Goal: Find specific page/section: Find specific page/section

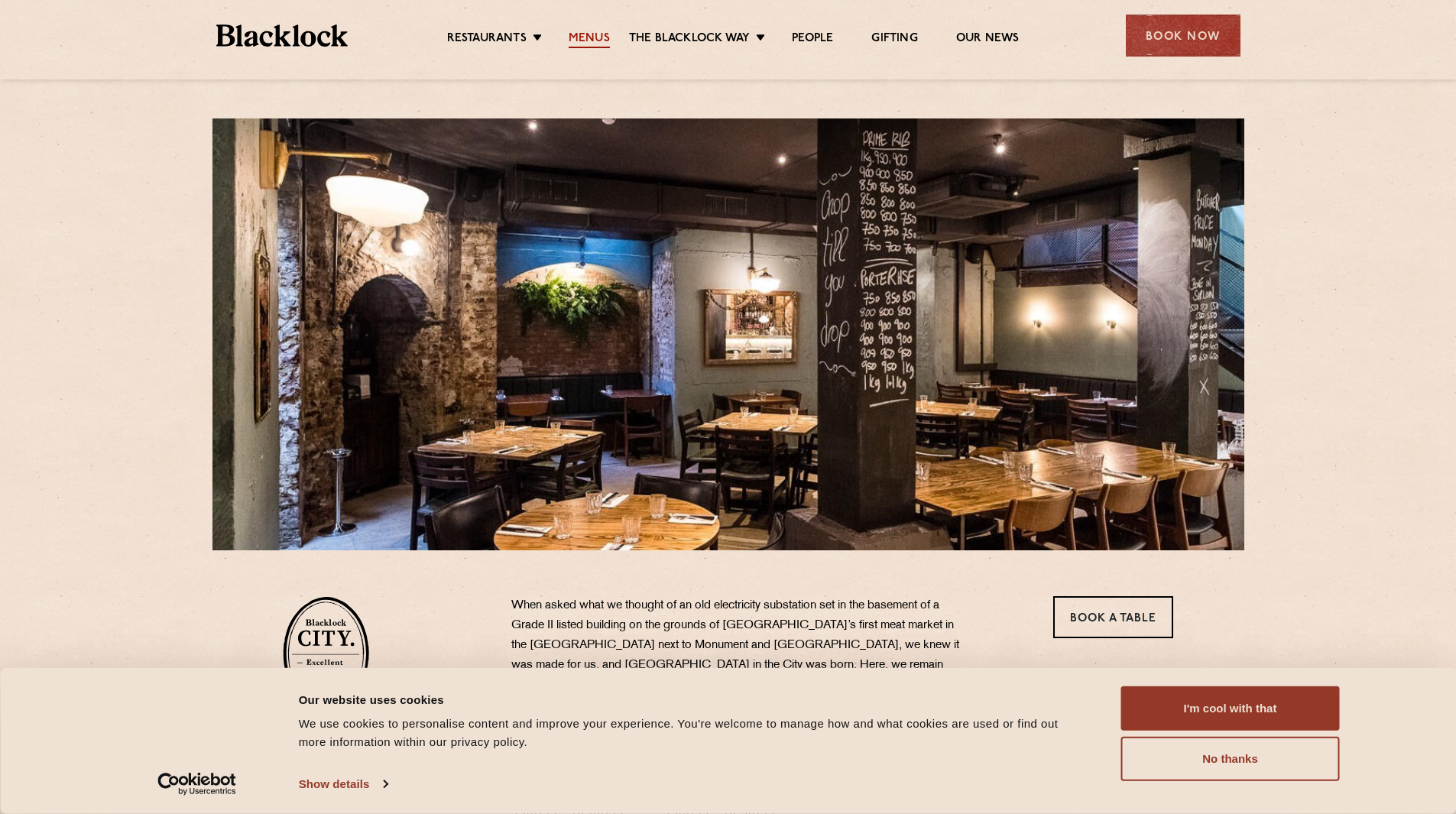
click at [601, 40] on link "Menus" at bounding box center [588, 39] width 41 height 17
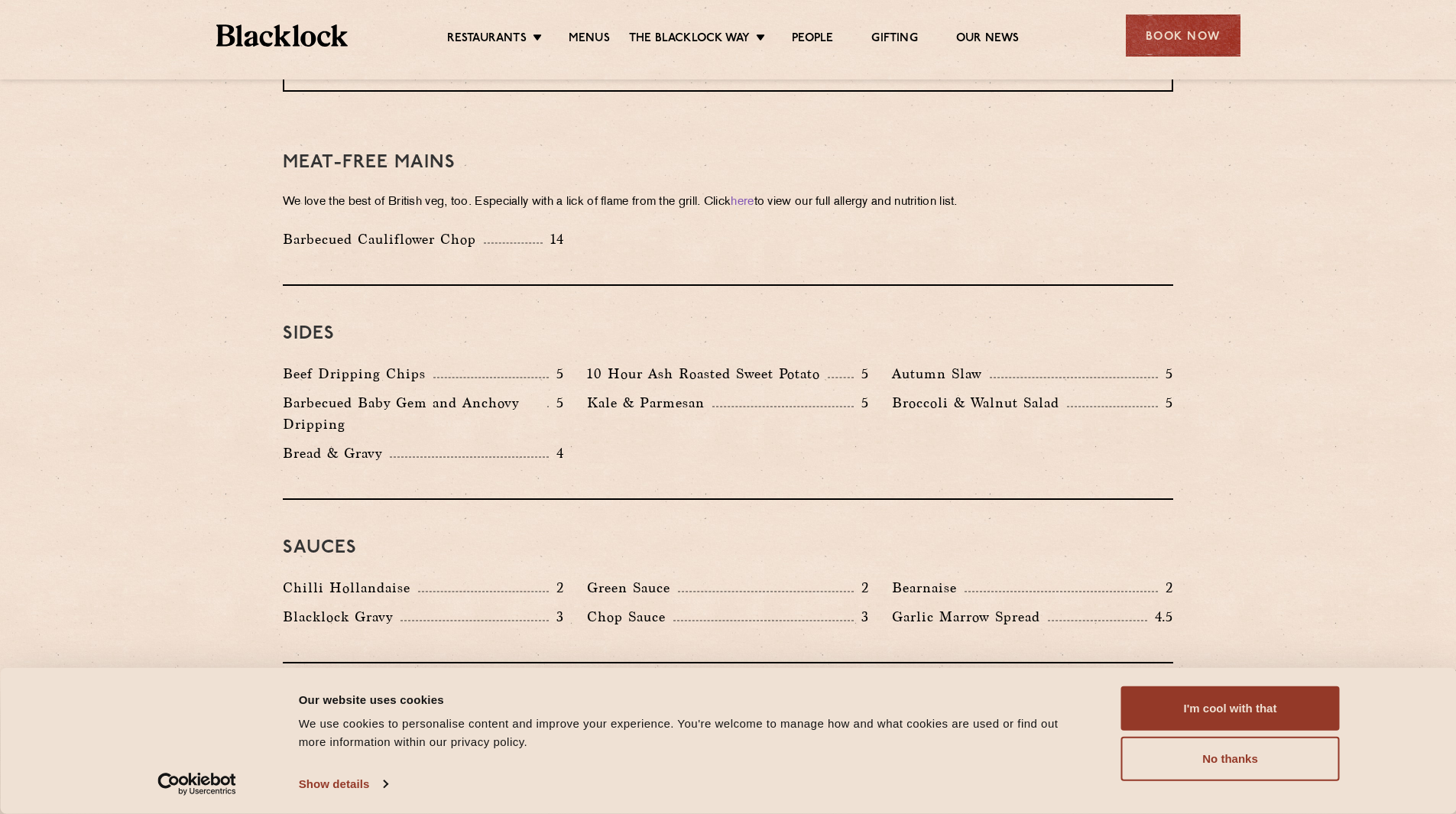
scroll to position [2481, 0]
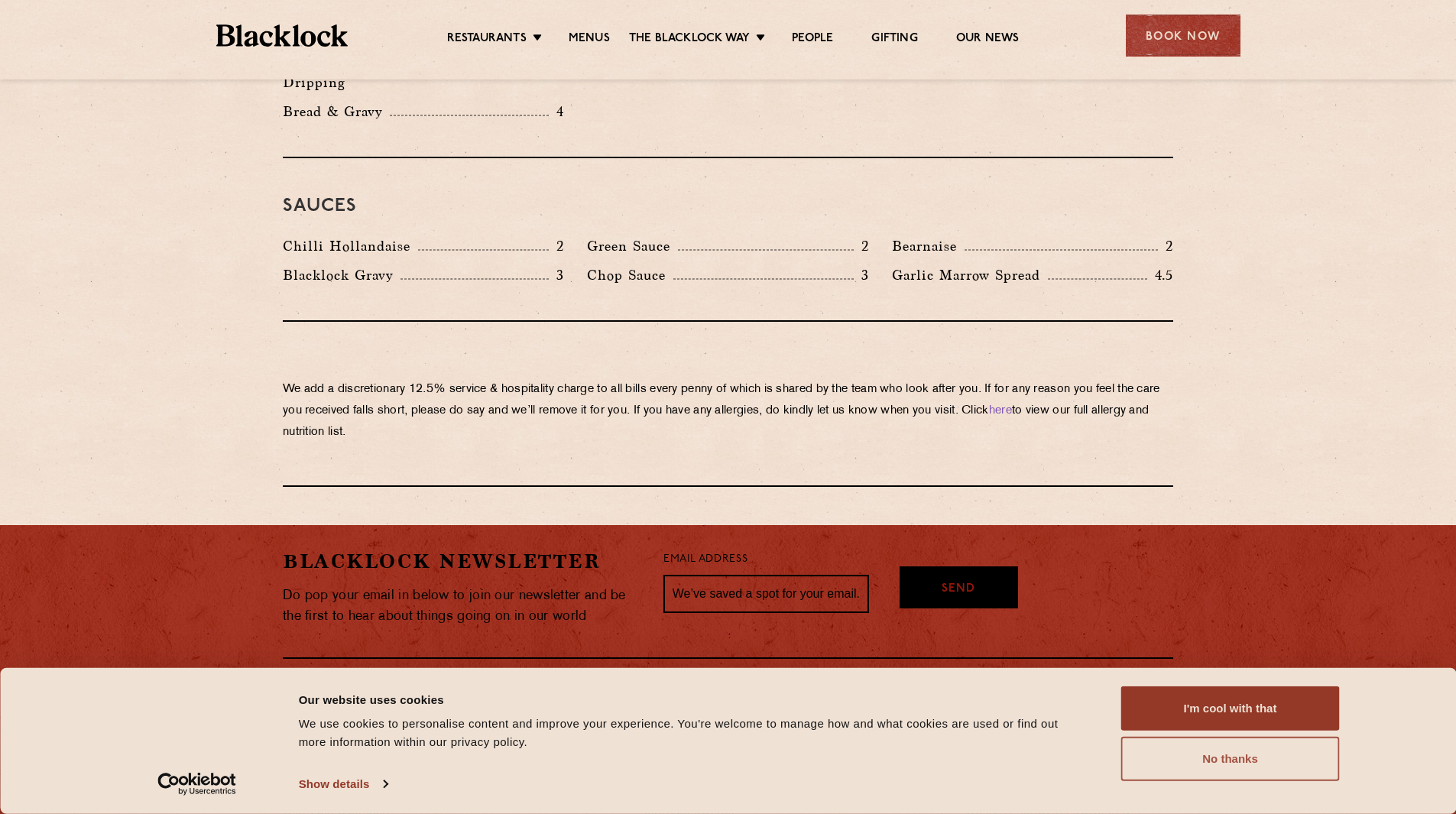
click at [1246, 764] on button "No thanks" at bounding box center [1231, 758] width 219 height 44
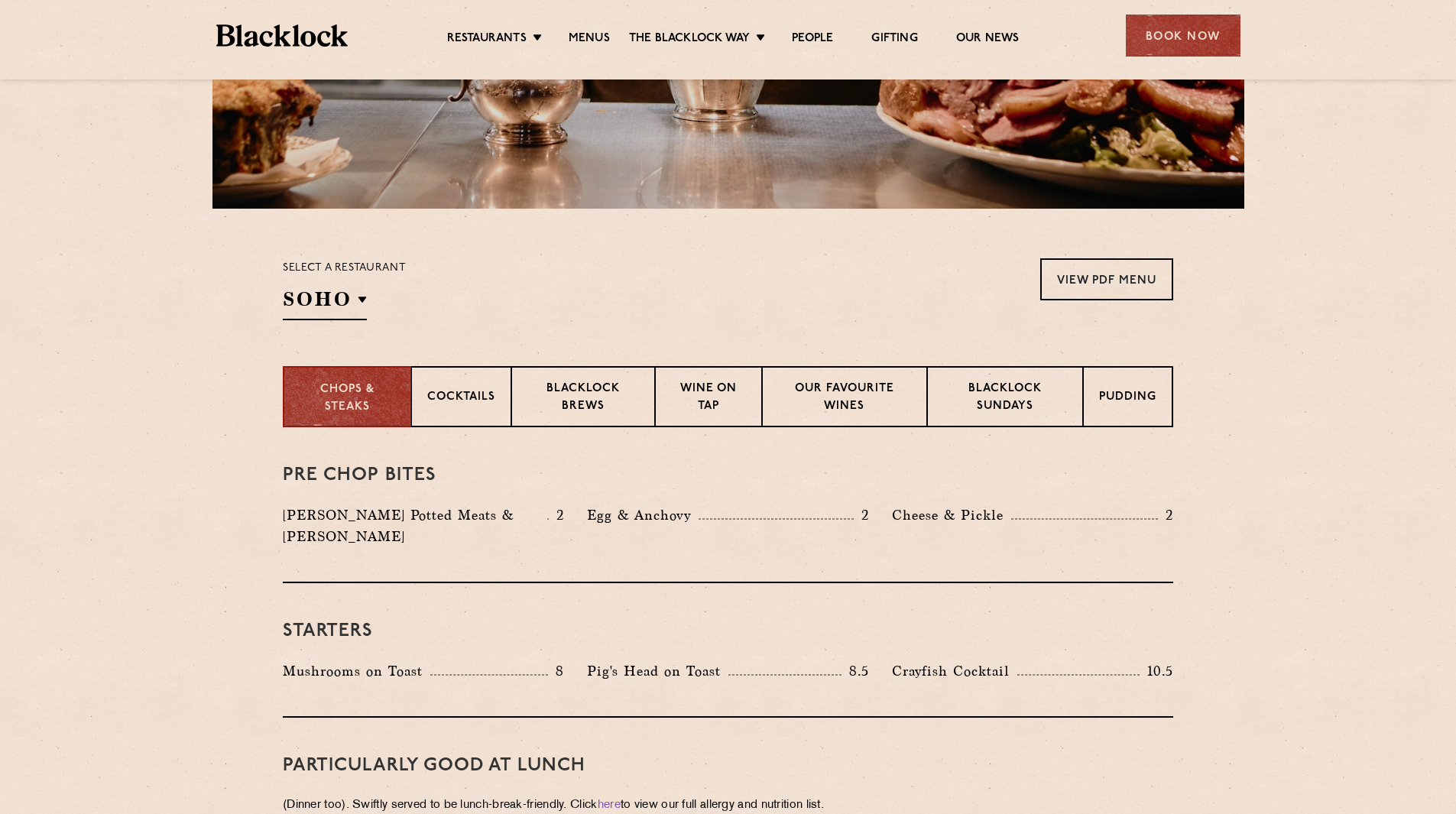
scroll to position [0, 0]
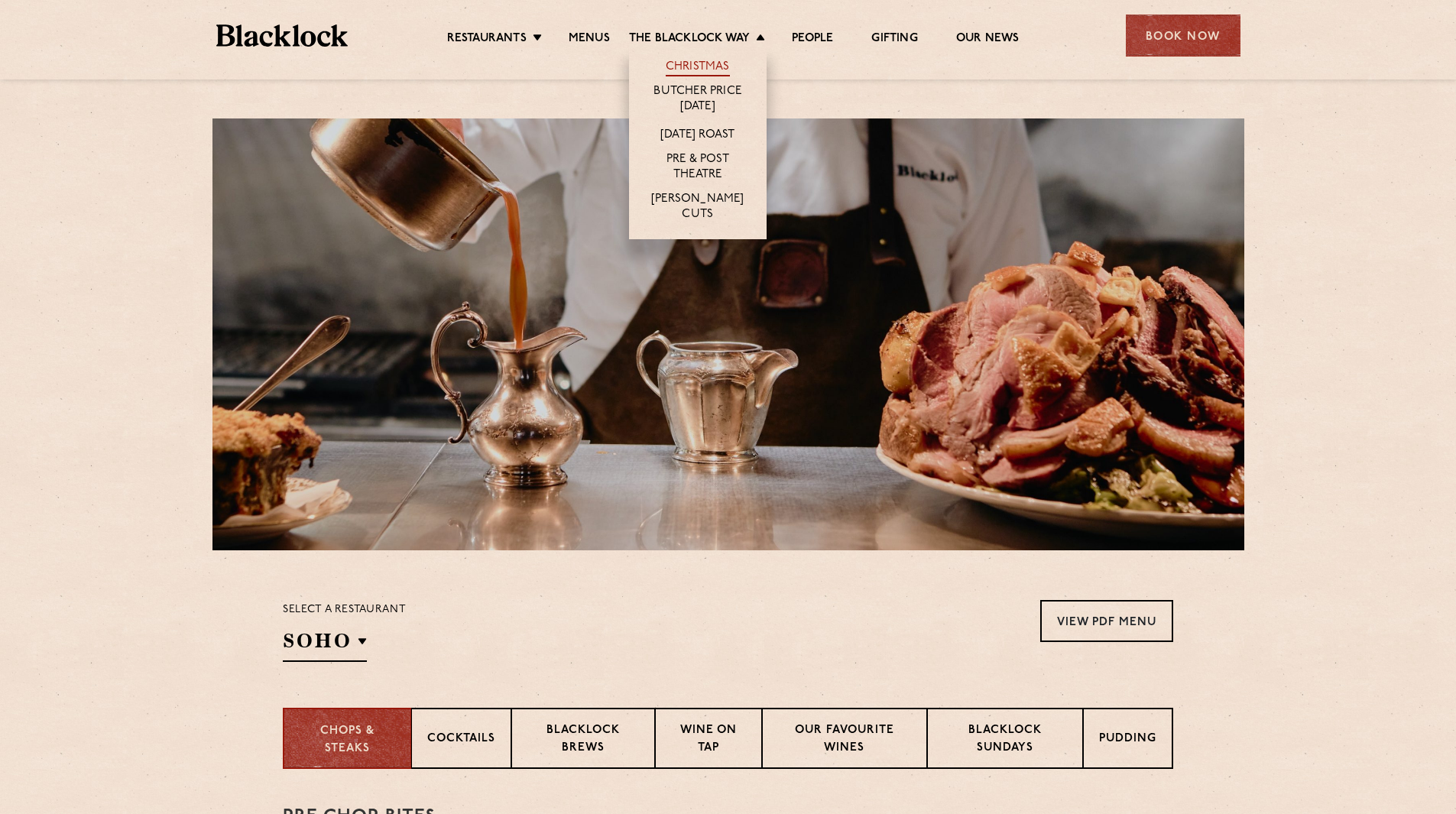
click at [719, 68] on link "Christmas" at bounding box center [698, 68] width 64 height 17
